Goal: Navigation & Orientation: Find specific page/section

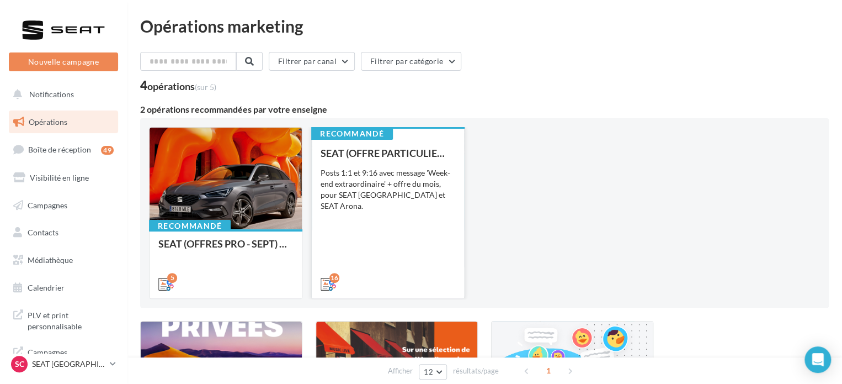
click at [359, 240] on div "SEAT (OFFRE PARTICULIER - SEPT) - SOCIAL MEDIA Posts 1:1 et 9:16 avec message '…" at bounding box center [388, 217] width 135 height 141
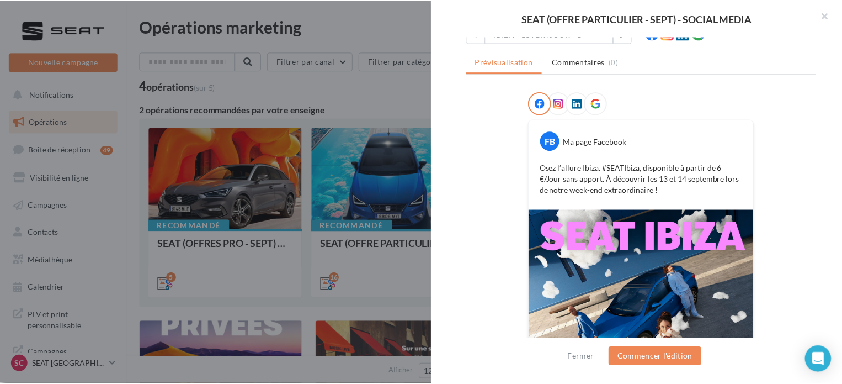
scroll to position [229, 0]
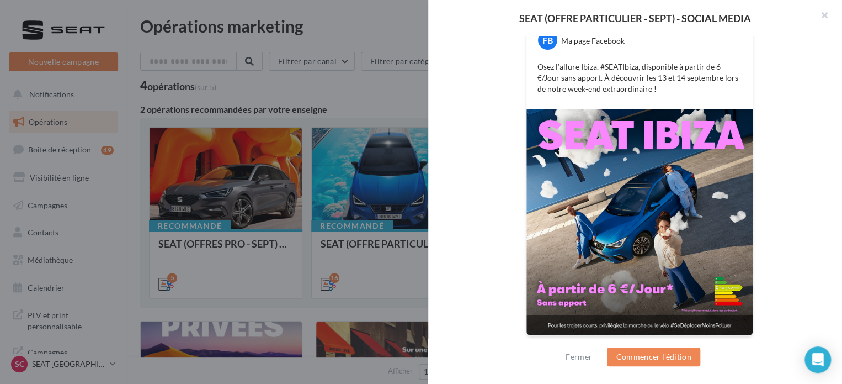
click at [293, 95] on div at bounding box center [421, 192] width 842 height 384
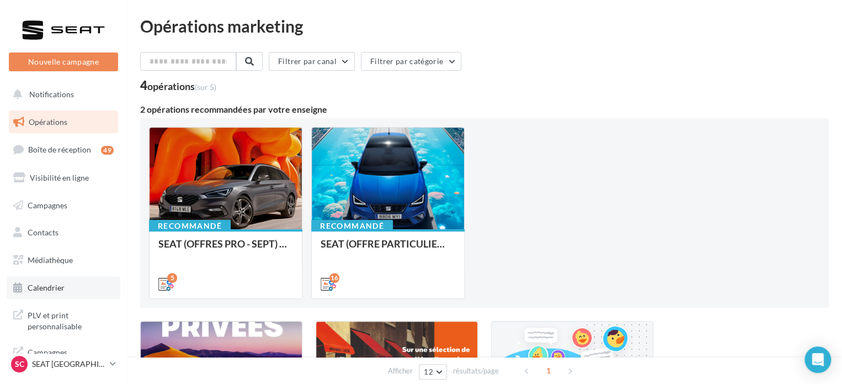
click at [62, 281] on link "Calendrier" at bounding box center [64, 287] width 114 height 23
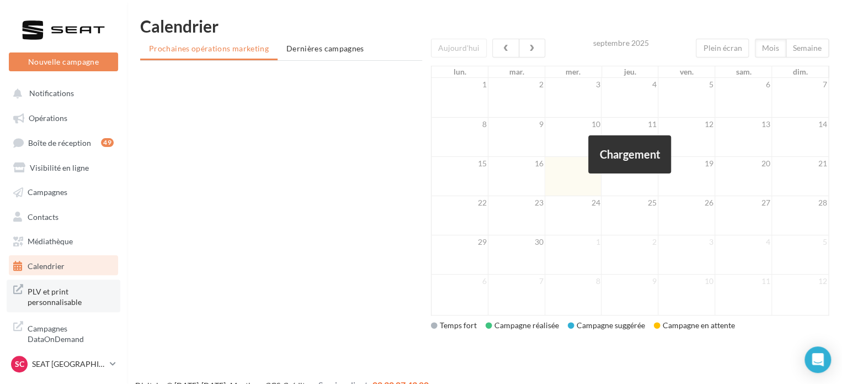
click at [76, 296] on span "PLV et print personnalisable" at bounding box center [71, 296] width 86 height 24
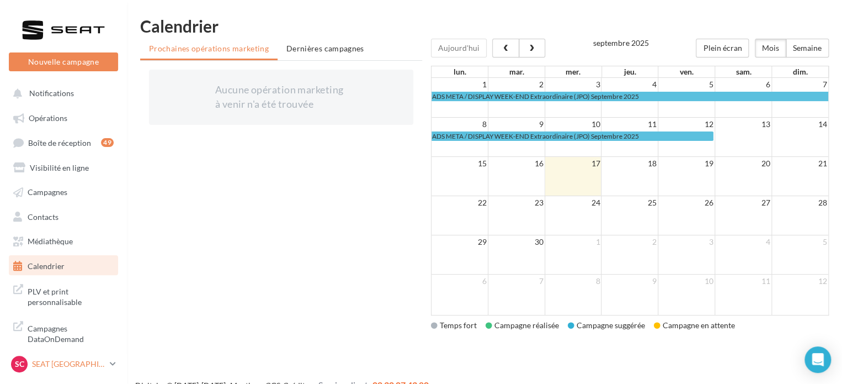
click at [45, 359] on p "SEAT [GEOGRAPHIC_DATA]" at bounding box center [68, 363] width 73 height 11
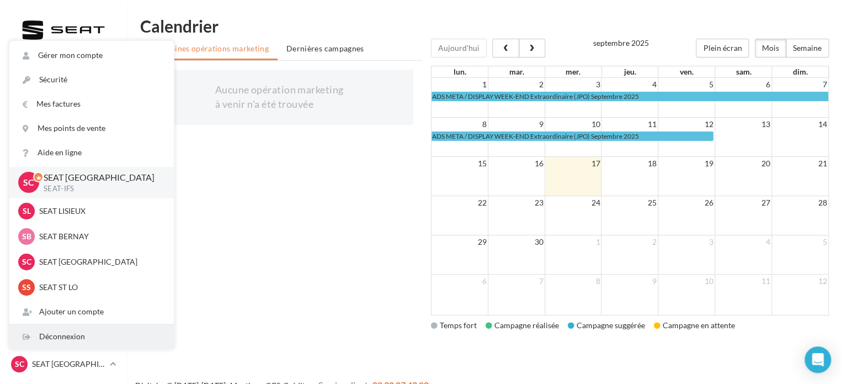
click at [58, 334] on div "Déconnexion" at bounding box center [91, 336] width 164 height 24
